Goal: Task Accomplishment & Management: Use online tool/utility

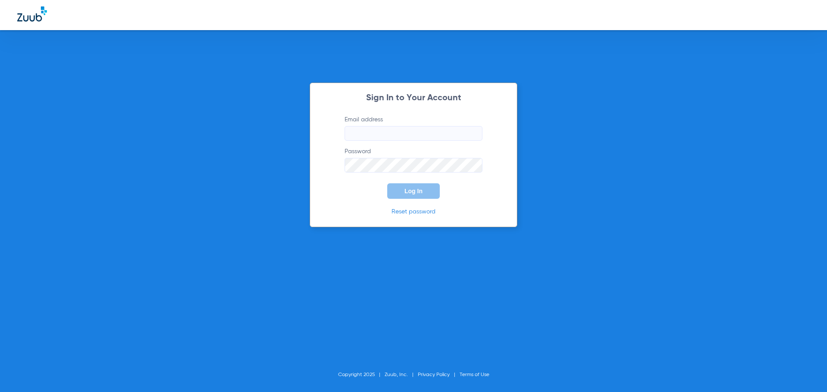
type input "[EMAIL_ADDRESS][DOMAIN_NAME]"
drag, startPoint x: 404, startPoint y: 189, endPoint x: 376, endPoint y: 184, distance: 28.4
click at [405, 189] on span "Log In" at bounding box center [413, 191] width 18 height 7
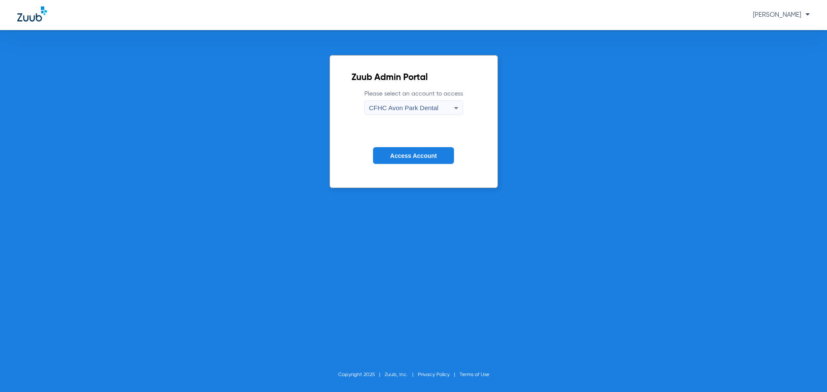
click at [402, 108] on span "CFHC Avon Park Dental" at bounding box center [403, 107] width 69 height 7
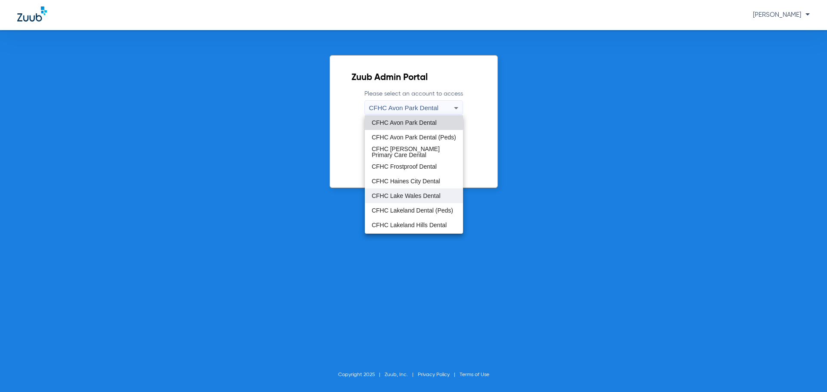
click at [426, 192] on mat-option "CFHC Lake Wales Dental" at bounding box center [414, 196] width 98 height 15
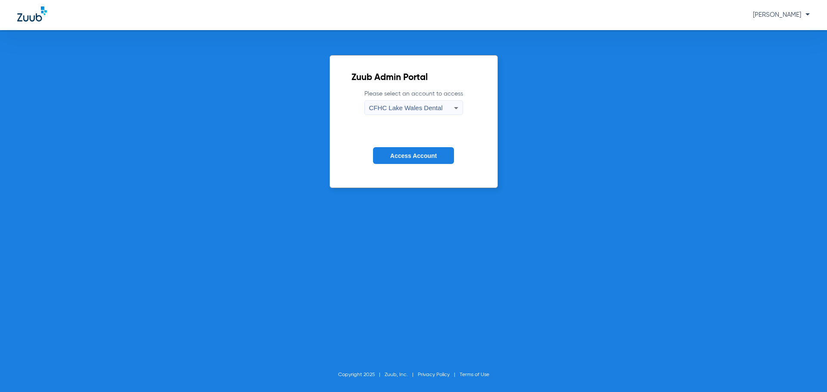
click at [415, 152] on span "Access Account" at bounding box center [413, 155] width 46 height 7
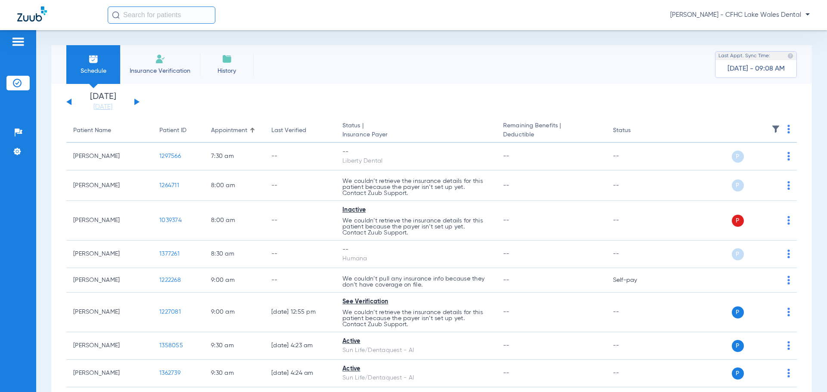
click at [137, 102] on button at bounding box center [136, 102] width 5 height 6
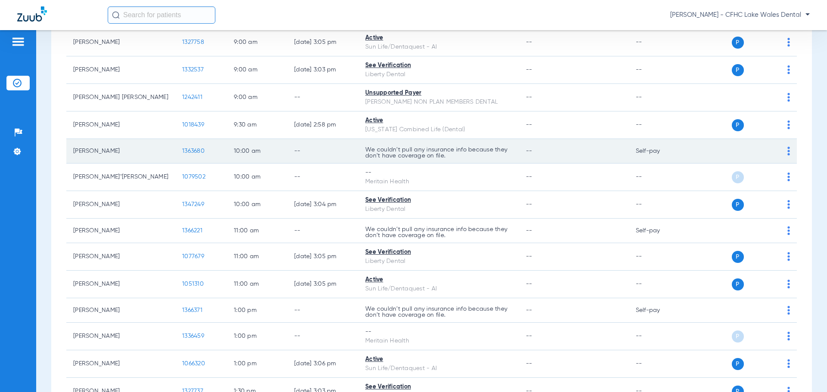
scroll to position [430, 0]
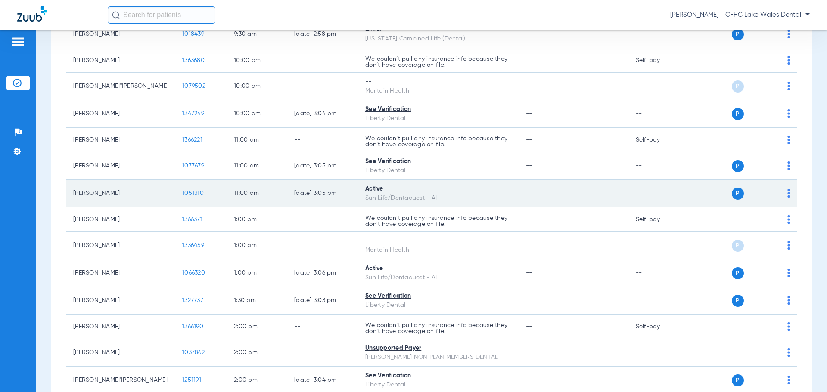
click at [182, 194] on span "1051310" at bounding box center [193, 193] width 22 height 6
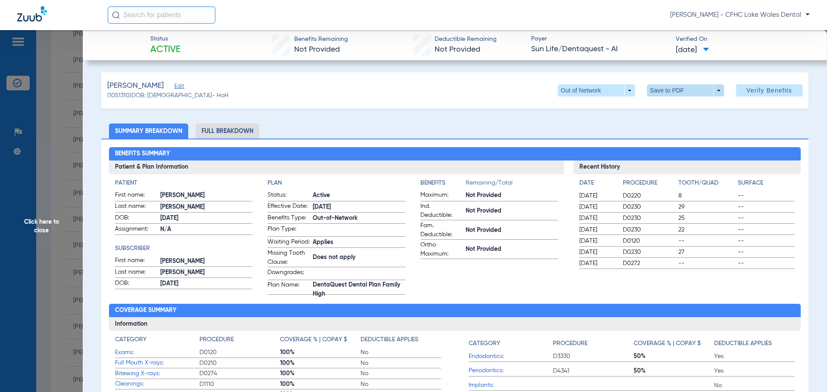
click at [711, 92] on span at bounding box center [685, 90] width 77 height 12
click at [677, 114] on button "insert_drive_file Save to PDF" at bounding box center [673, 107] width 65 height 17
click at [62, 210] on span "Click here to close" at bounding box center [41, 226] width 83 height 392
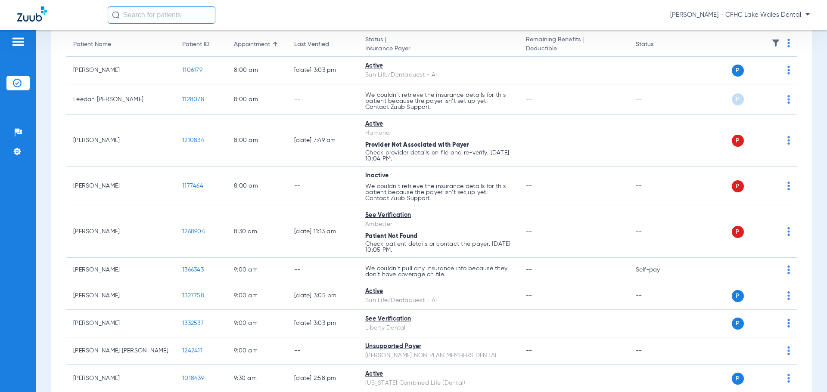
scroll to position [0, 0]
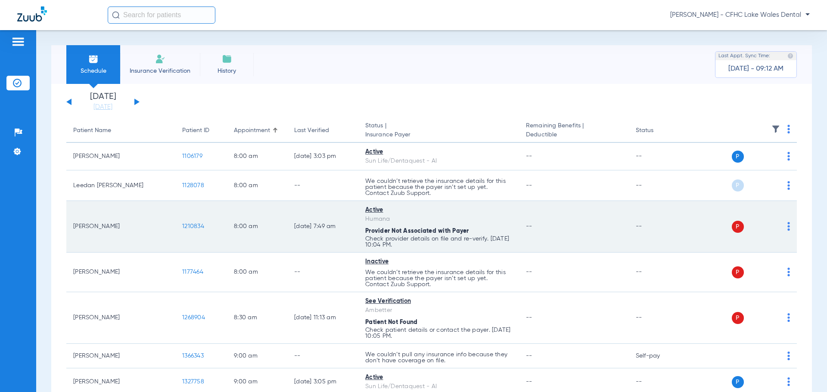
click at [182, 226] on span "1210834" at bounding box center [193, 226] width 22 height 6
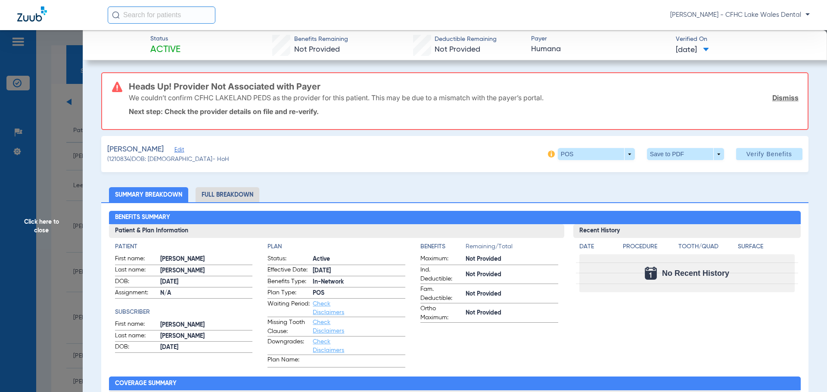
click at [772, 96] on link "Dismiss" at bounding box center [785, 97] width 26 height 9
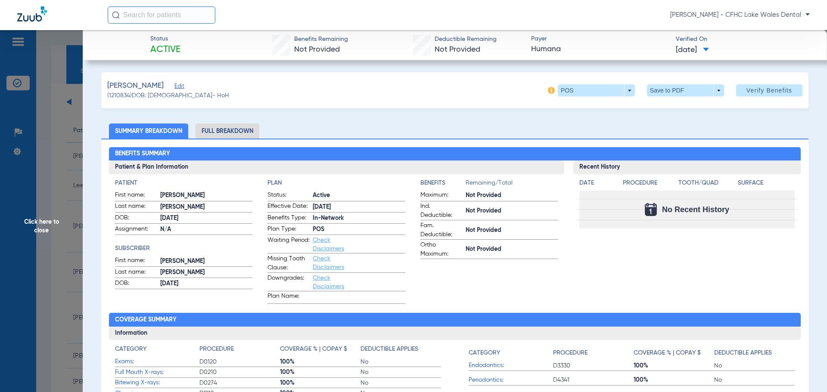
click at [182, 88] on span "Edit" at bounding box center [178, 87] width 8 height 8
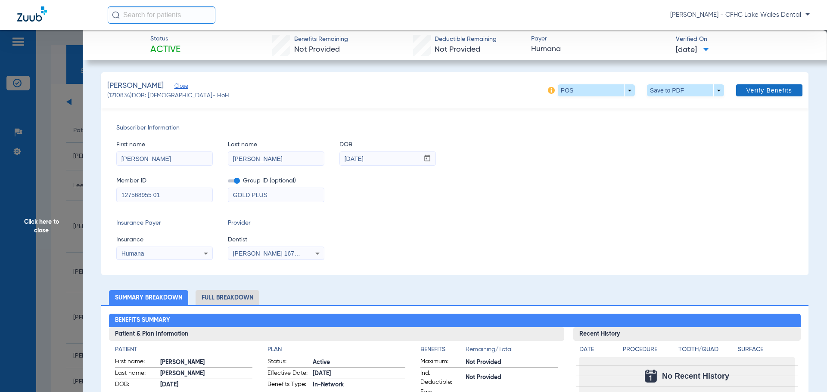
click at [755, 93] on span "Verify Benefits" at bounding box center [769, 90] width 46 height 7
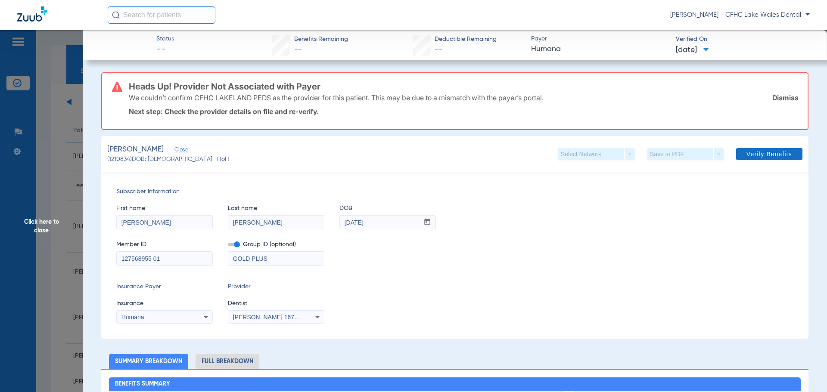
click at [772, 98] on link "Dismiss" at bounding box center [785, 97] width 26 height 9
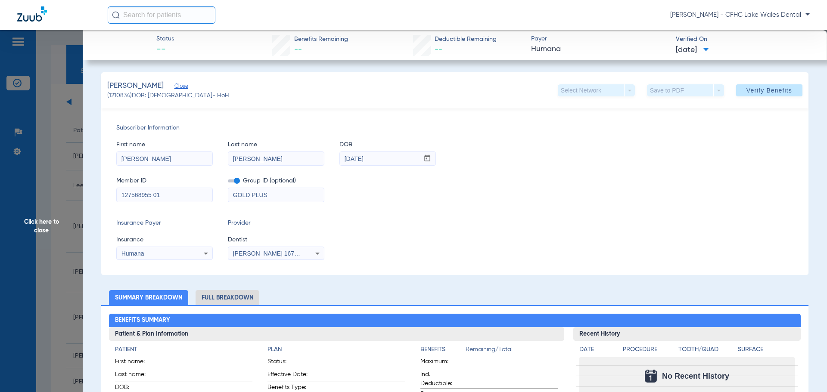
click at [169, 198] on input "127568955 01" at bounding box center [165, 195] width 96 height 14
type input "127568955"
click at [739, 87] on span at bounding box center [769, 90] width 66 height 21
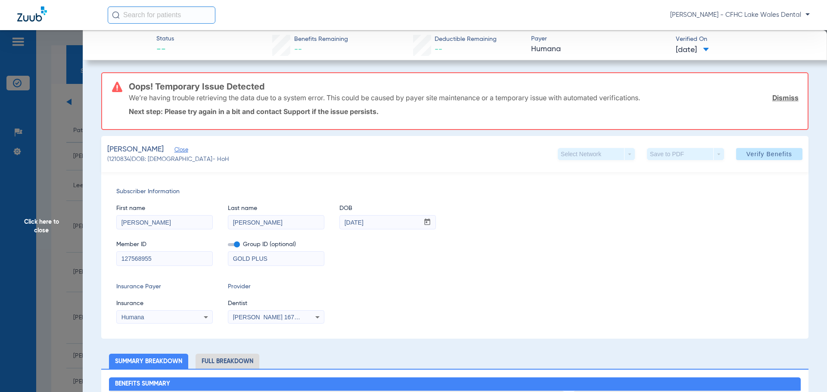
click at [772, 94] on link "Dismiss" at bounding box center [785, 97] width 26 height 9
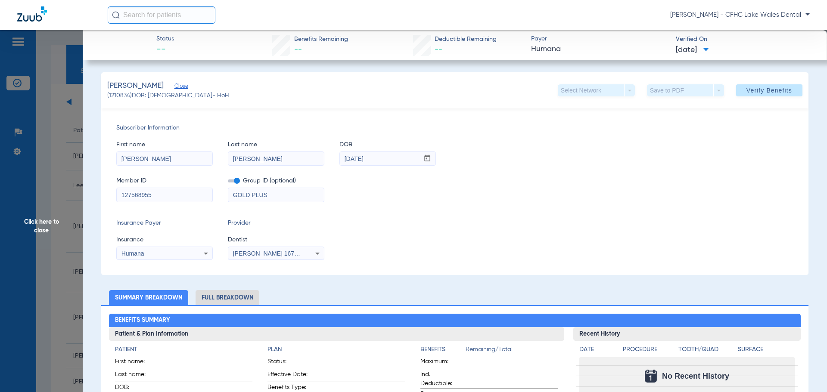
click at [182, 251] on div "Humana" at bounding box center [155, 254] width 69 height 6
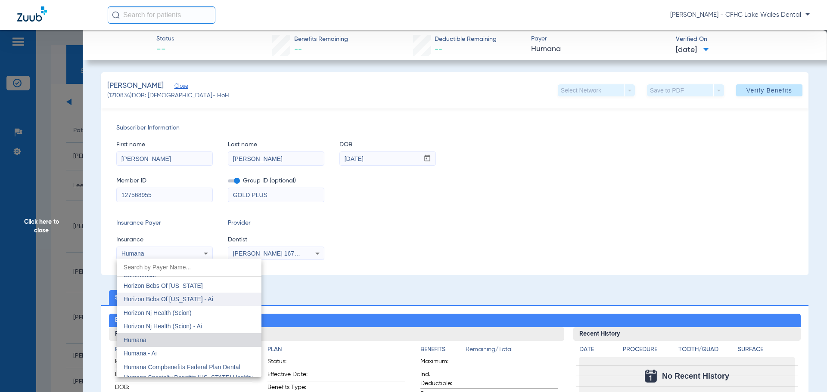
scroll to position [3143, 0]
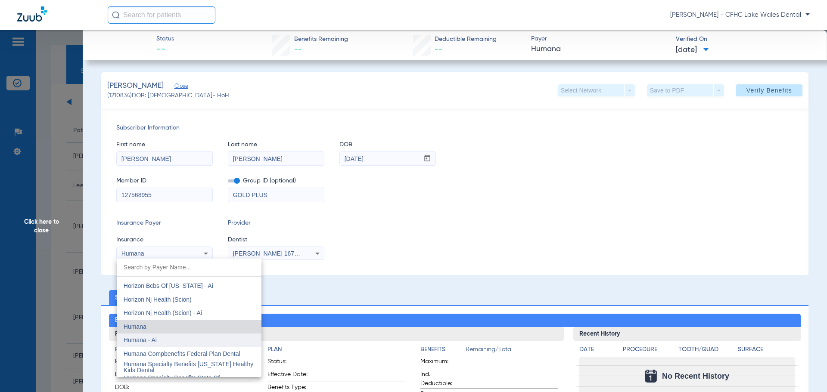
click at [169, 337] on mat-option "Humana - Ai" at bounding box center [189, 341] width 145 height 14
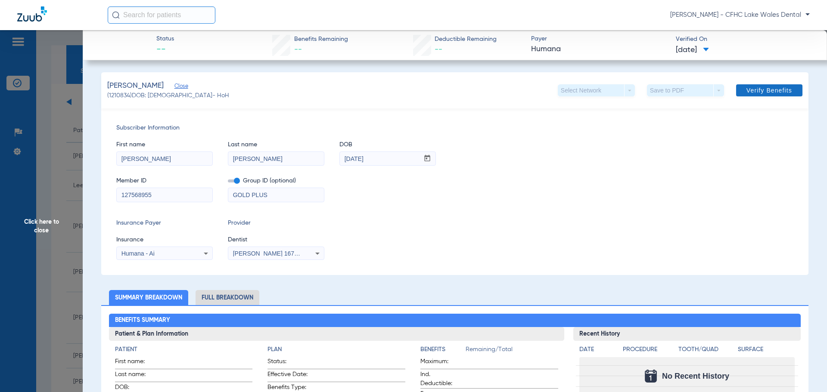
click at [758, 91] on span "Verify Benefits" at bounding box center [769, 90] width 46 height 7
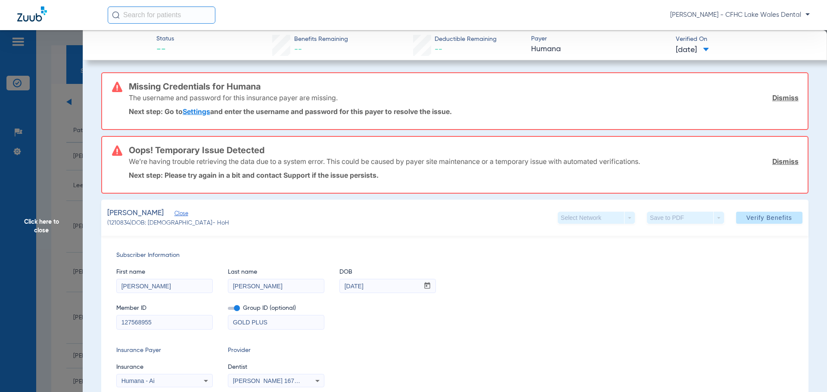
click at [789, 97] on link "Dismiss" at bounding box center [785, 97] width 26 height 9
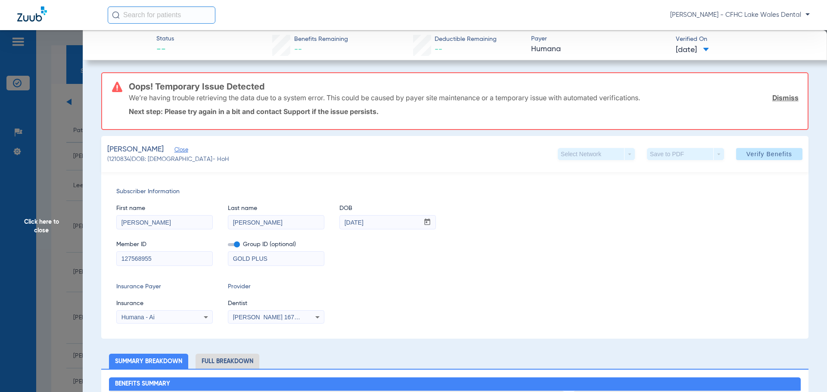
click at [787, 96] on link "Dismiss" at bounding box center [785, 97] width 26 height 9
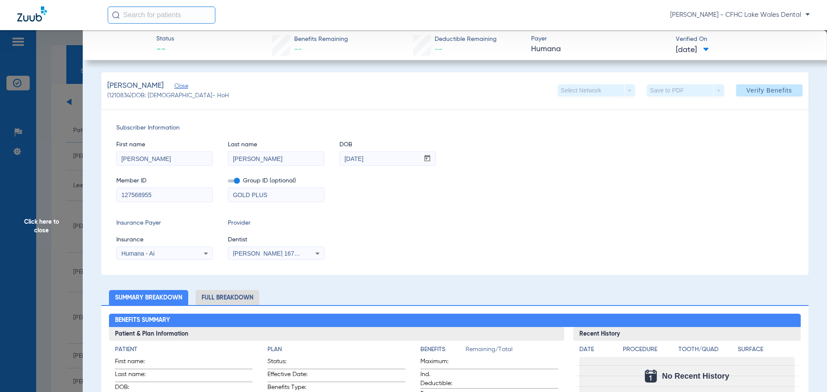
click at [167, 251] on div "Humana - Ai" at bounding box center [155, 254] width 69 height 6
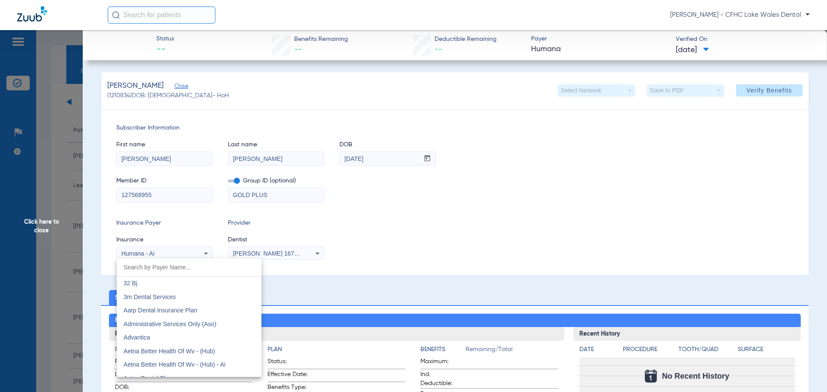
scroll to position [3114, 0]
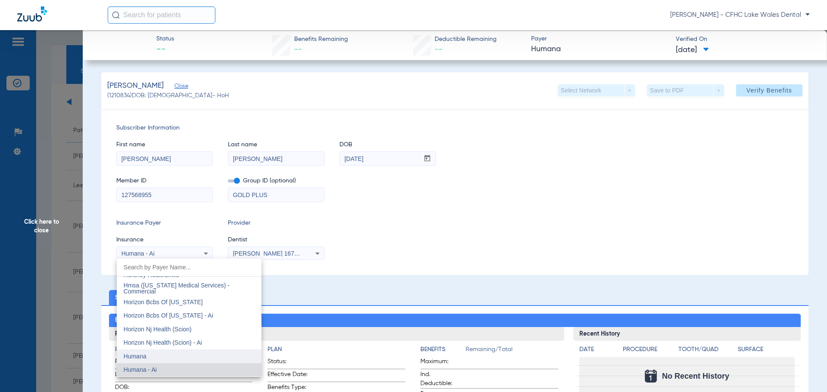
click at [147, 357] on mat-option "Humana" at bounding box center [189, 357] width 145 height 14
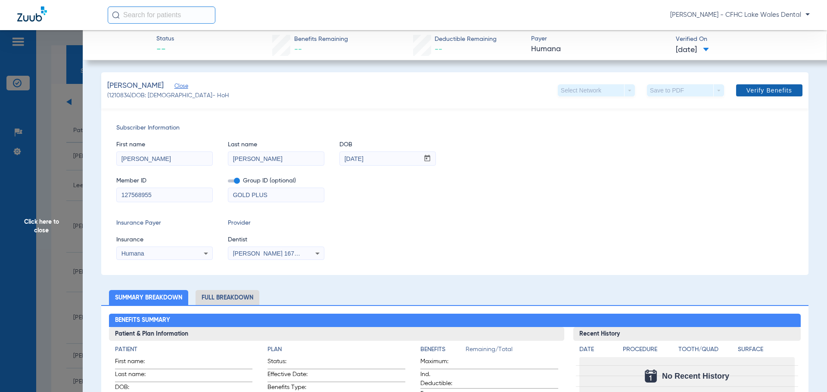
click at [746, 93] on span "Verify Benefits" at bounding box center [769, 90] width 46 height 7
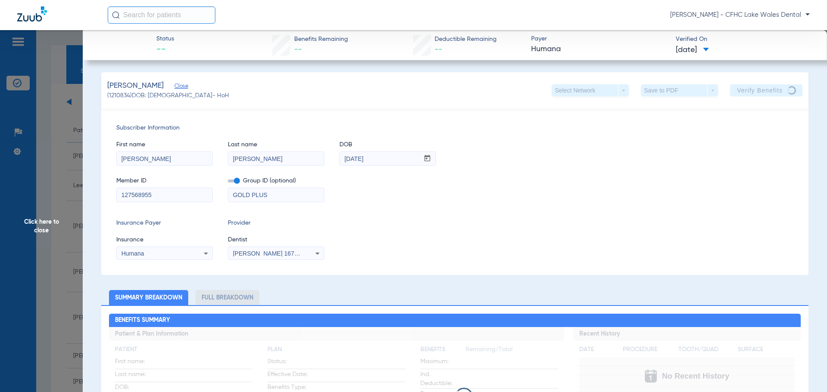
click at [141, 198] on input "127568955" at bounding box center [165, 195] width 96 height 14
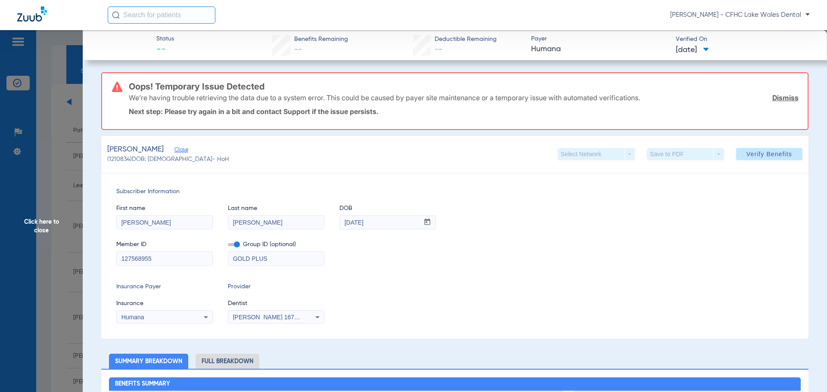
click at [7, 245] on span "Click here to close" at bounding box center [41, 226] width 83 height 392
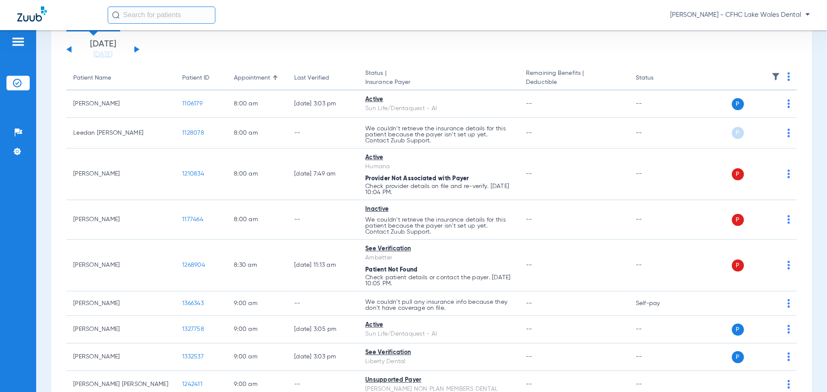
scroll to position [0, 0]
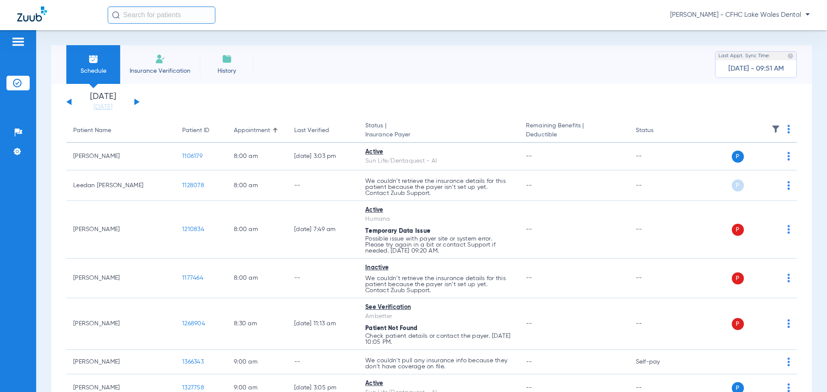
click at [71, 101] on div "Tuesday 06-17-2025 Wednesday 06-18-2025 Thursday 06-19-2025 Friday 06-20-2025 S…" at bounding box center [102, 102] width 73 height 19
click at [68, 104] on div "Tuesday 06-17-2025 Wednesday 06-18-2025 Thursday 06-19-2025 Friday 06-20-2025 S…" at bounding box center [102, 102] width 73 height 19
click at [69, 102] on button at bounding box center [68, 102] width 5 height 6
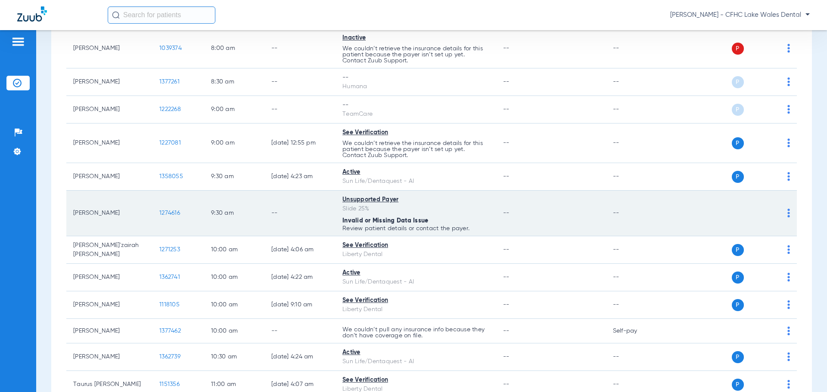
scroll to position [258, 0]
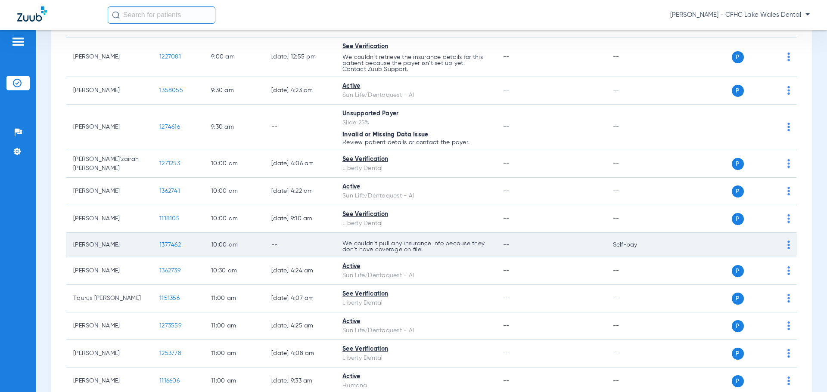
click at [170, 248] on td "1377462" at bounding box center [178, 245] width 52 height 25
click at [170, 247] on span "1377462" at bounding box center [170, 245] width 22 height 6
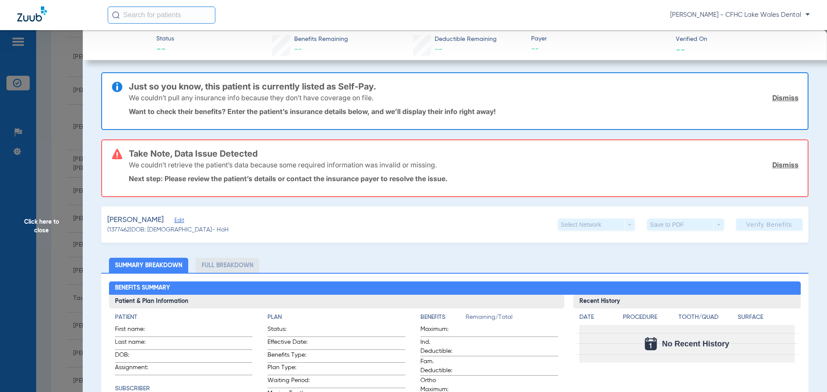
click at [775, 97] on link "Dismiss" at bounding box center [785, 97] width 26 height 9
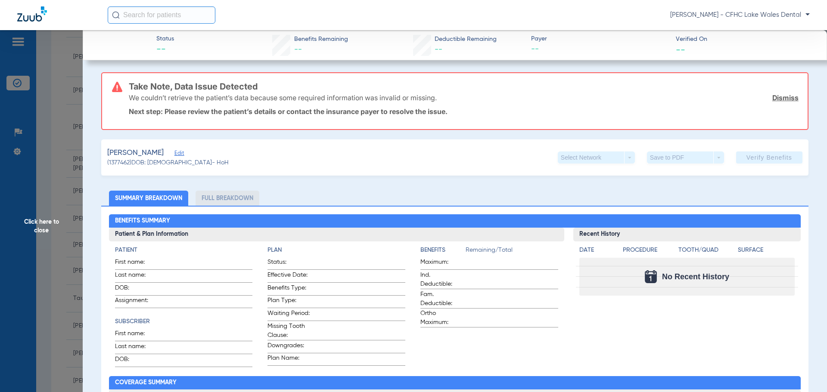
click at [775, 97] on link "Dismiss" at bounding box center [785, 97] width 26 height 9
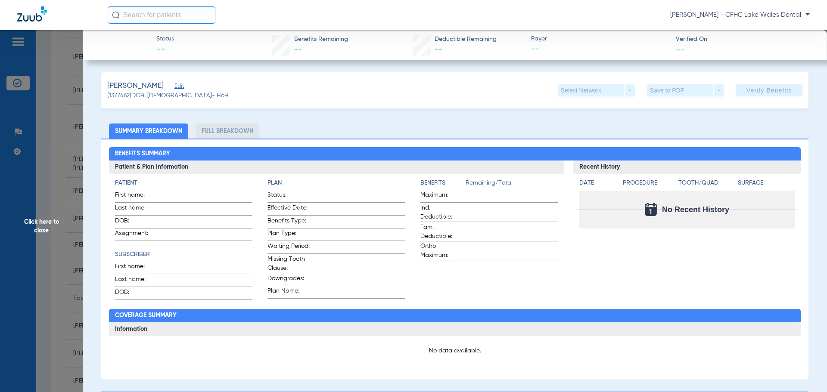
drag, startPoint x: 169, startPoint y: 87, endPoint x: 164, endPoint y: 90, distance: 6.4
click at [174, 87] on span "Edit" at bounding box center [178, 87] width 8 height 8
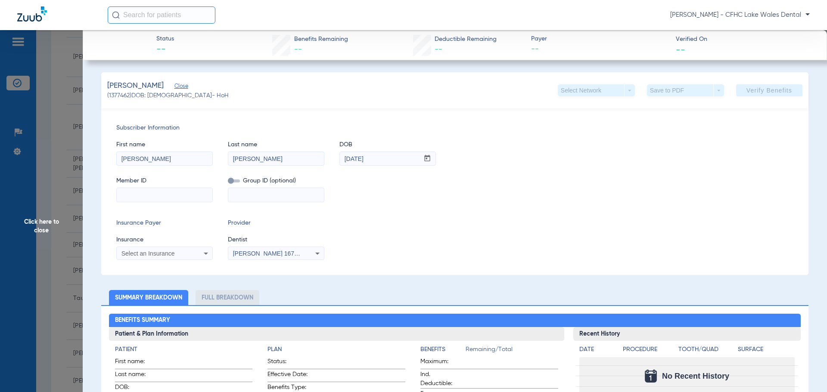
click at [133, 199] on input at bounding box center [165, 195] width 96 height 14
click at [160, 199] on input at bounding box center [165, 195] width 96 height 14
click at [137, 197] on input at bounding box center [165, 195] width 96 height 14
type input "604073747"
click at [148, 251] on span "Select an Insurance" at bounding box center [147, 253] width 53 height 7
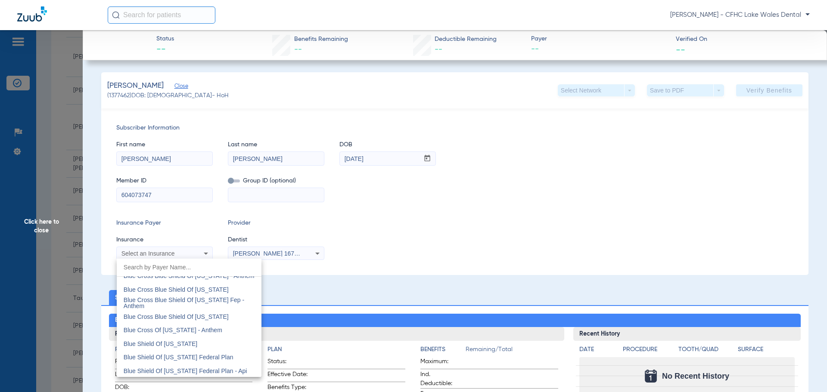
scroll to position [1205, 0]
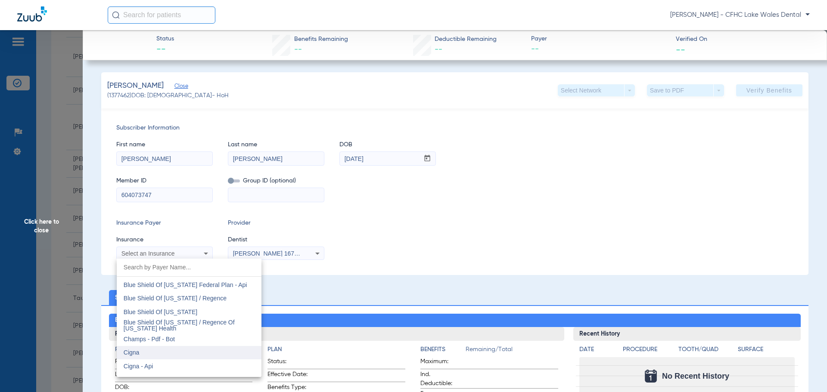
click at [157, 353] on mat-option "Cigna" at bounding box center [189, 353] width 145 height 14
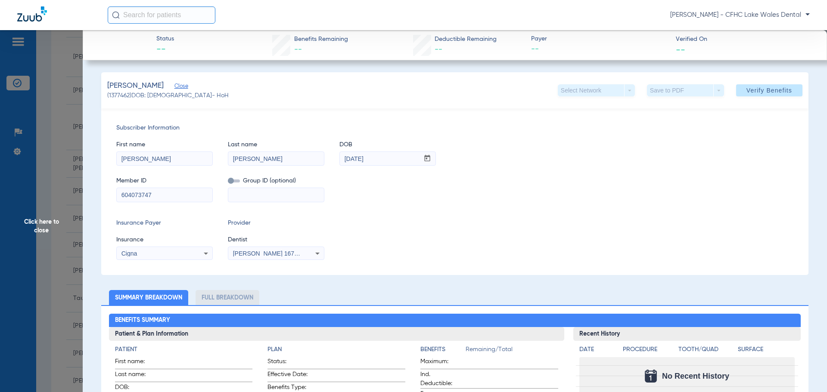
click at [144, 195] on input "604073747" at bounding box center [165, 195] width 96 height 14
click at [144, 194] on input "604073747" at bounding box center [165, 195] width 96 height 14
click at [260, 259] on mat-select "[PERSON_NAME] 1679774426" at bounding box center [276, 254] width 96 height 14
click at [768, 90] on span "Verify Benefits" at bounding box center [769, 90] width 46 height 7
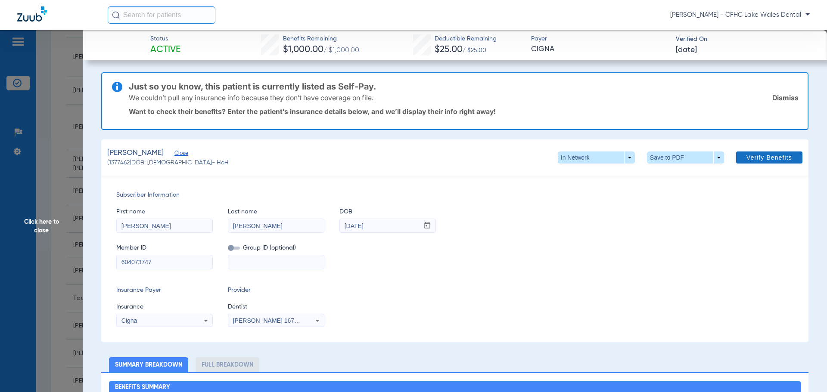
click at [774, 98] on link "Dismiss" at bounding box center [785, 97] width 26 height 9
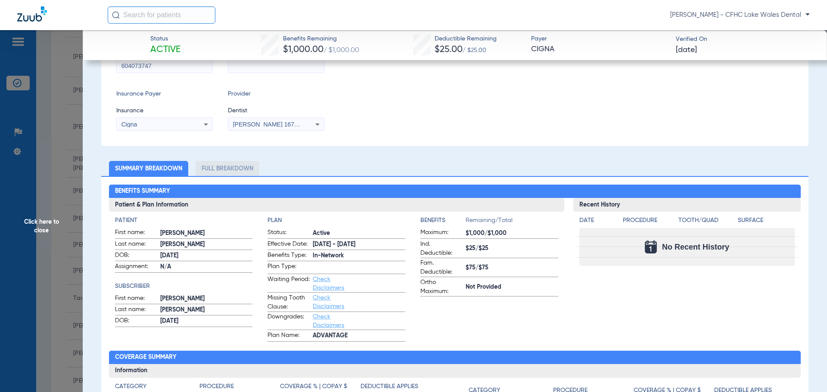
scroll to position [0, 0]
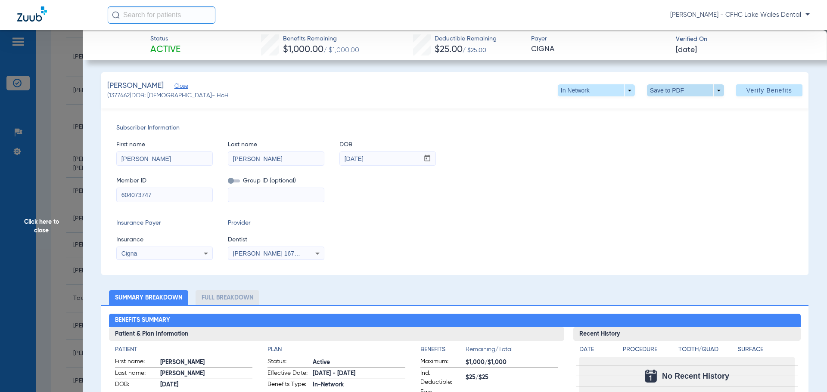
click at [714, 91] on span at bounding box center [685, 90] width 77 height 12
click at [677, 108] on span "Save to PDF" at bounding box center [682, 108] width 34 height 6
click at [41, 222] on span "Click here to close" at bounding box center [41, 226] width 83 height 392
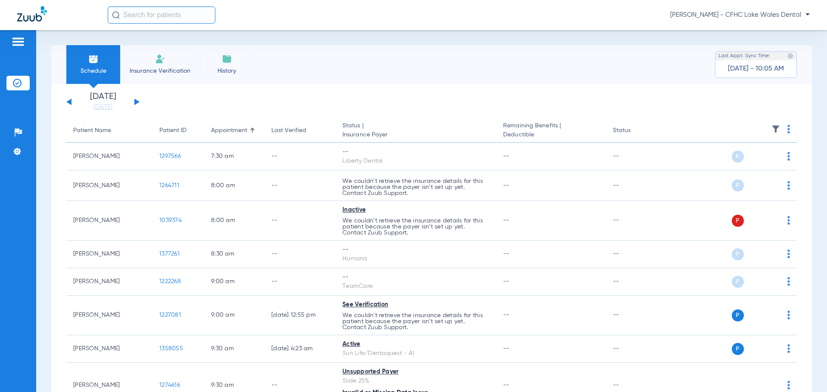
click at [134, 101] on button at bounding box center [136, 102] width 5 height 6
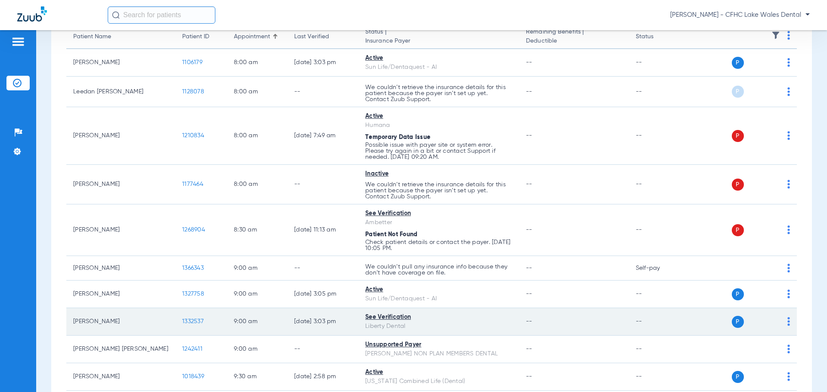
scroll to position [172, 0]
